Goal: Transaction & Acquisition: Purchase product/service

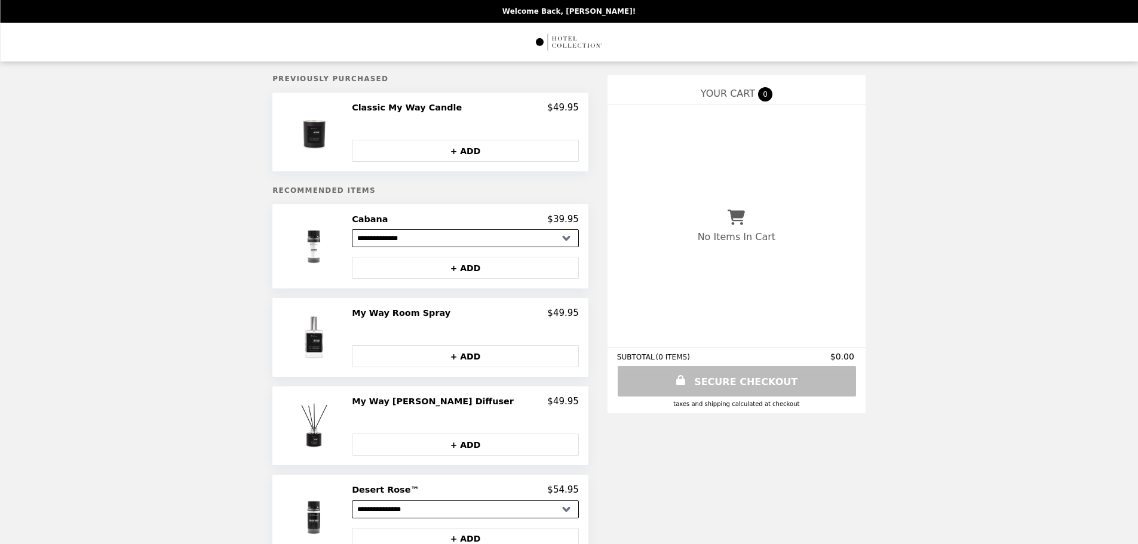
select select "**********"
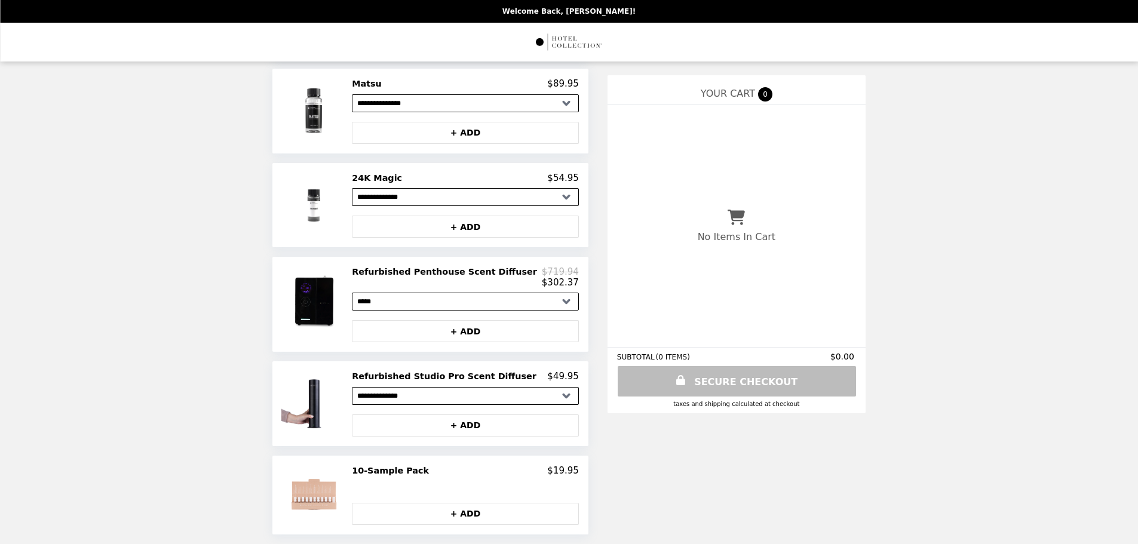
scroll to position [604, 0]
